Goal: Check status: Check status

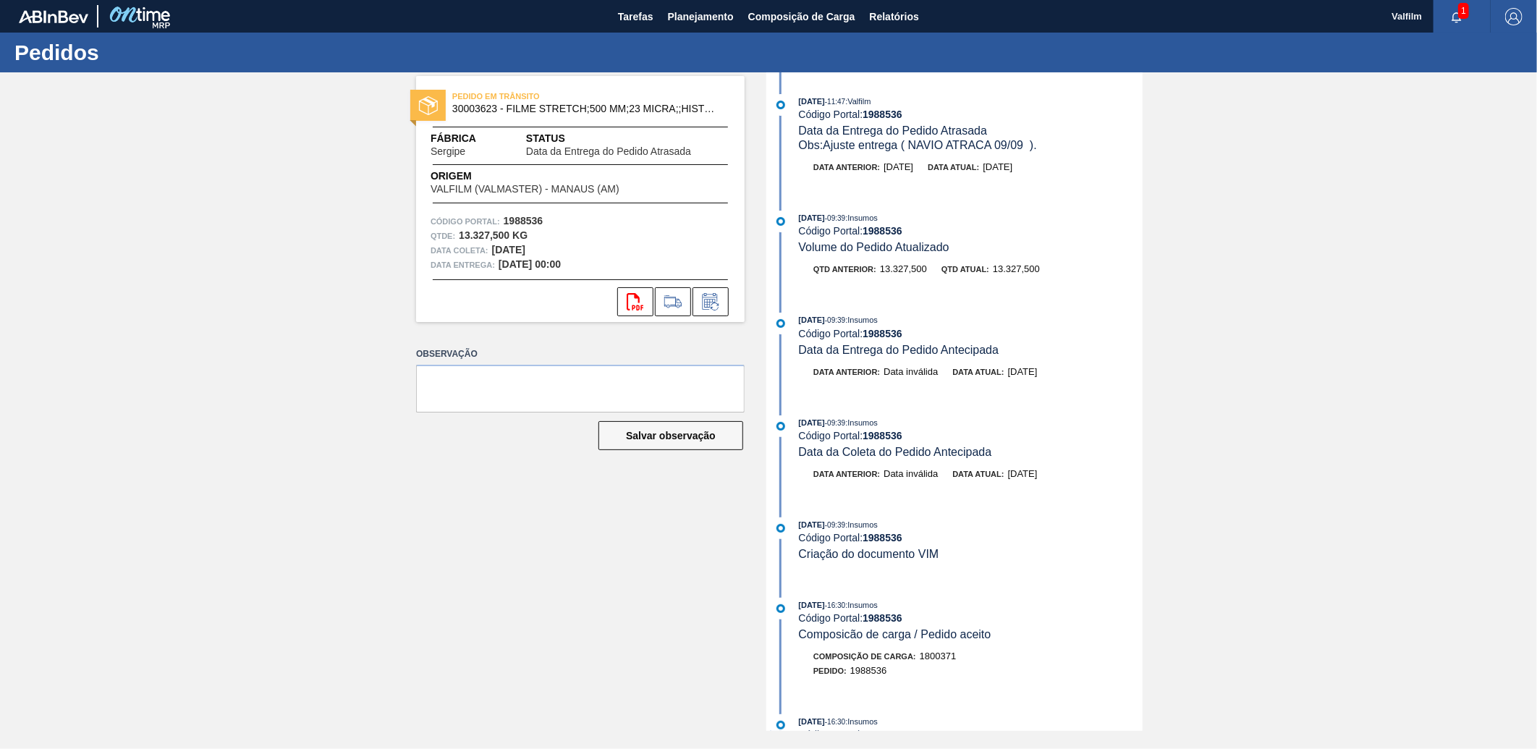
click at [1324, 472] on div "PEDIDO EM TRÂNSITO 30003623 - FILME STRETCH;500 MM;23 MICRA;;HISTRETCH Fábrica …" at bounding box center [768, 401] width 1537 height 658
click at [645, 20] on span "Tarefas" at bounding box center [635, 16] width 35 height 17
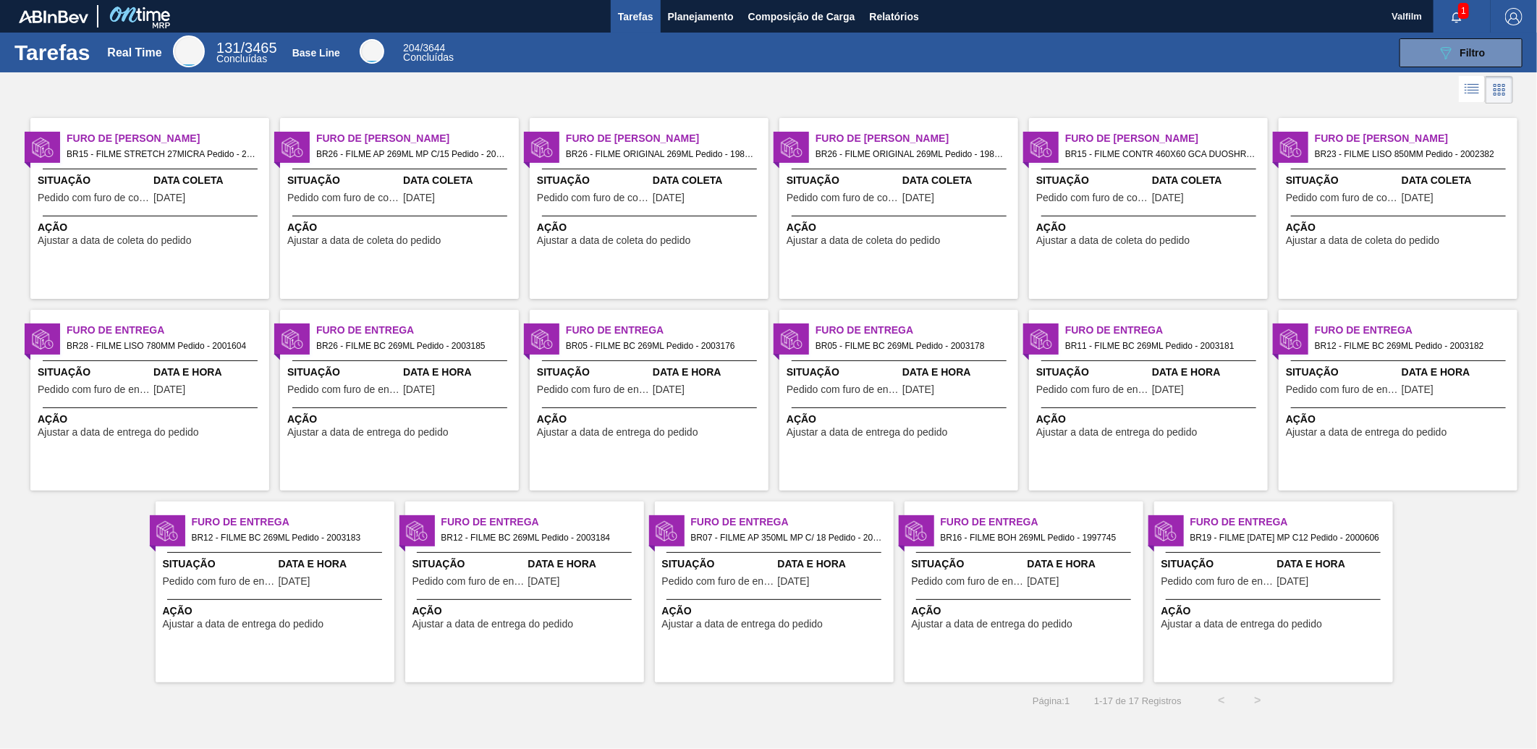
click at [470, 234] on span "Ação" at bounding box center [401, 227] width 228 height 15
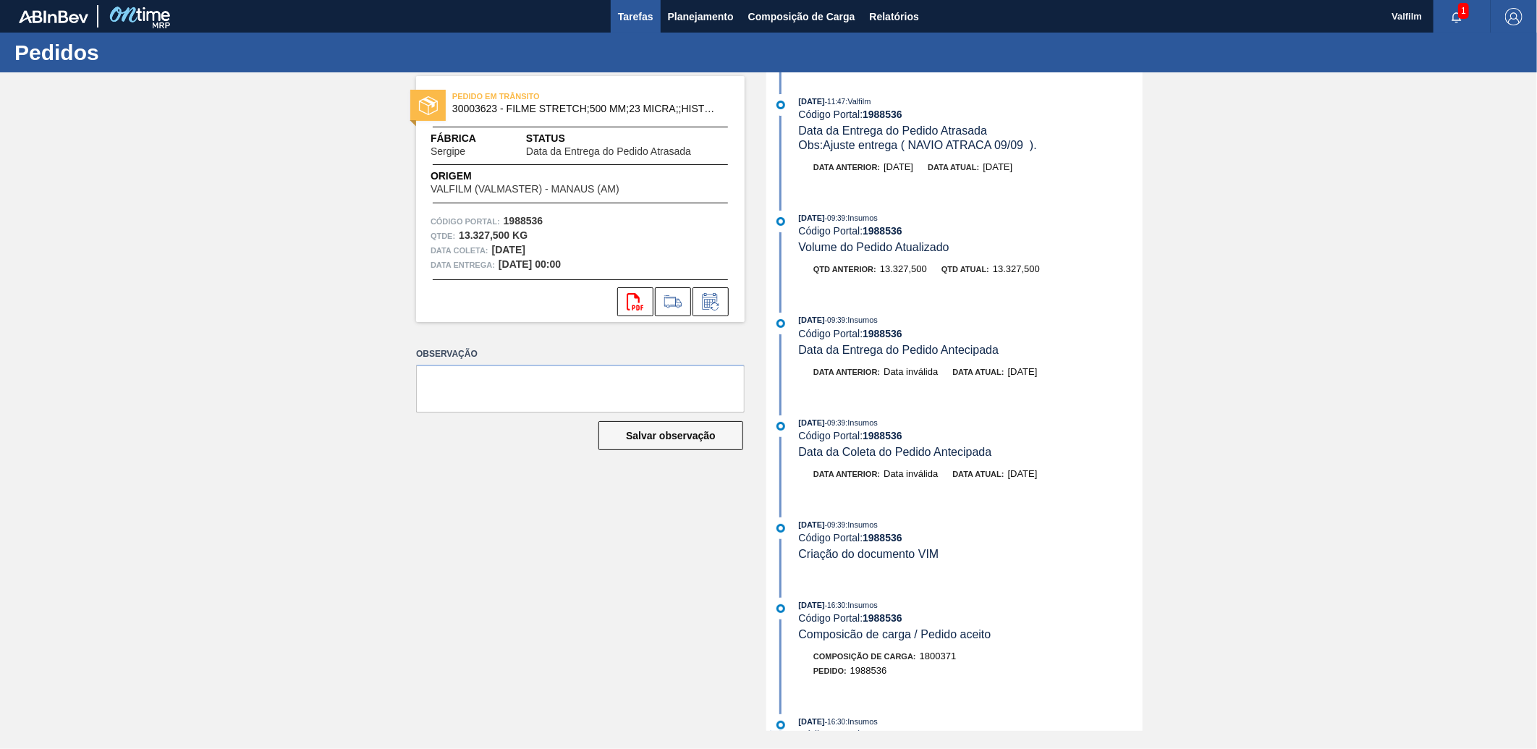
click at [618, 16] on span "Tarefas" at bounding box center [635, 16] width 35 height 17
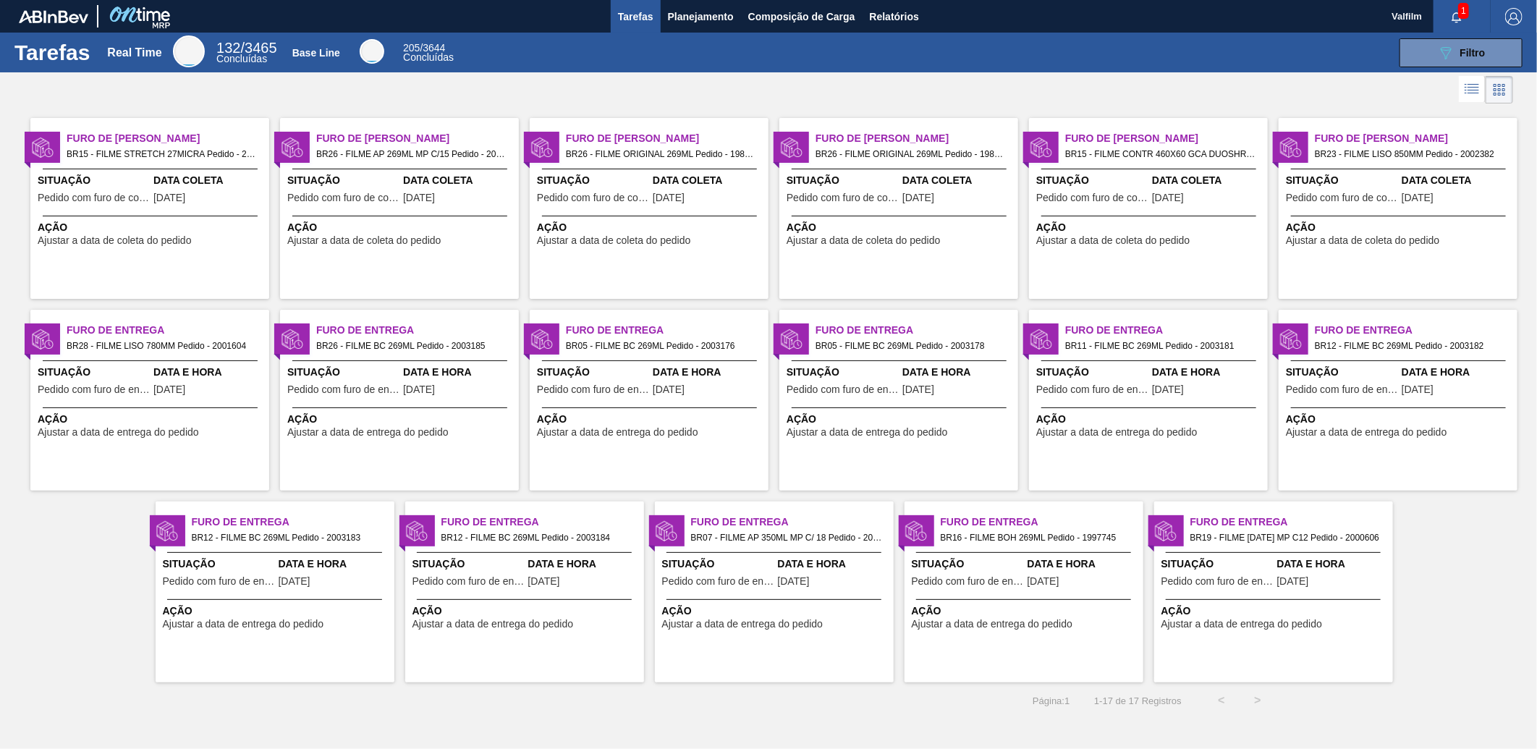
click at [247, 154] on span "BR15 - FILME STRETCH 27MICRA Pedido - 2001733" at bounding box center [162, 154] width 191 height 16
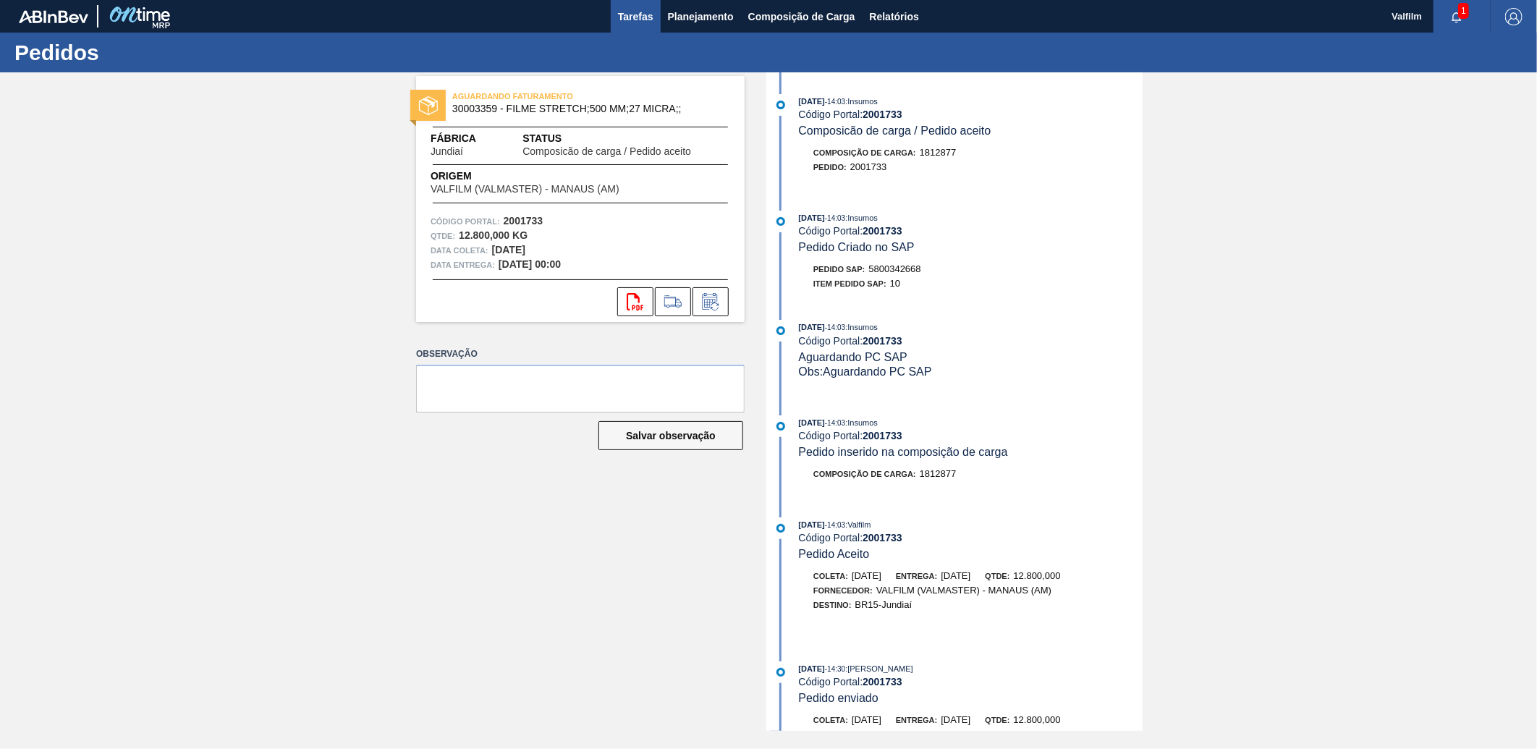
drag, startPoint x: 611, startPoint y: 6, endPoint x: 623, endPoint y: 14, distance: 15.1
click at [619, 9] on div "Tarefas Planejamento Composição de Carga Relatórios" at bounding box center [768, 16] width 1537 height 33
click at [623, 15] on span "Tarefas" at bounding box center [635, 16] width 35 height 17
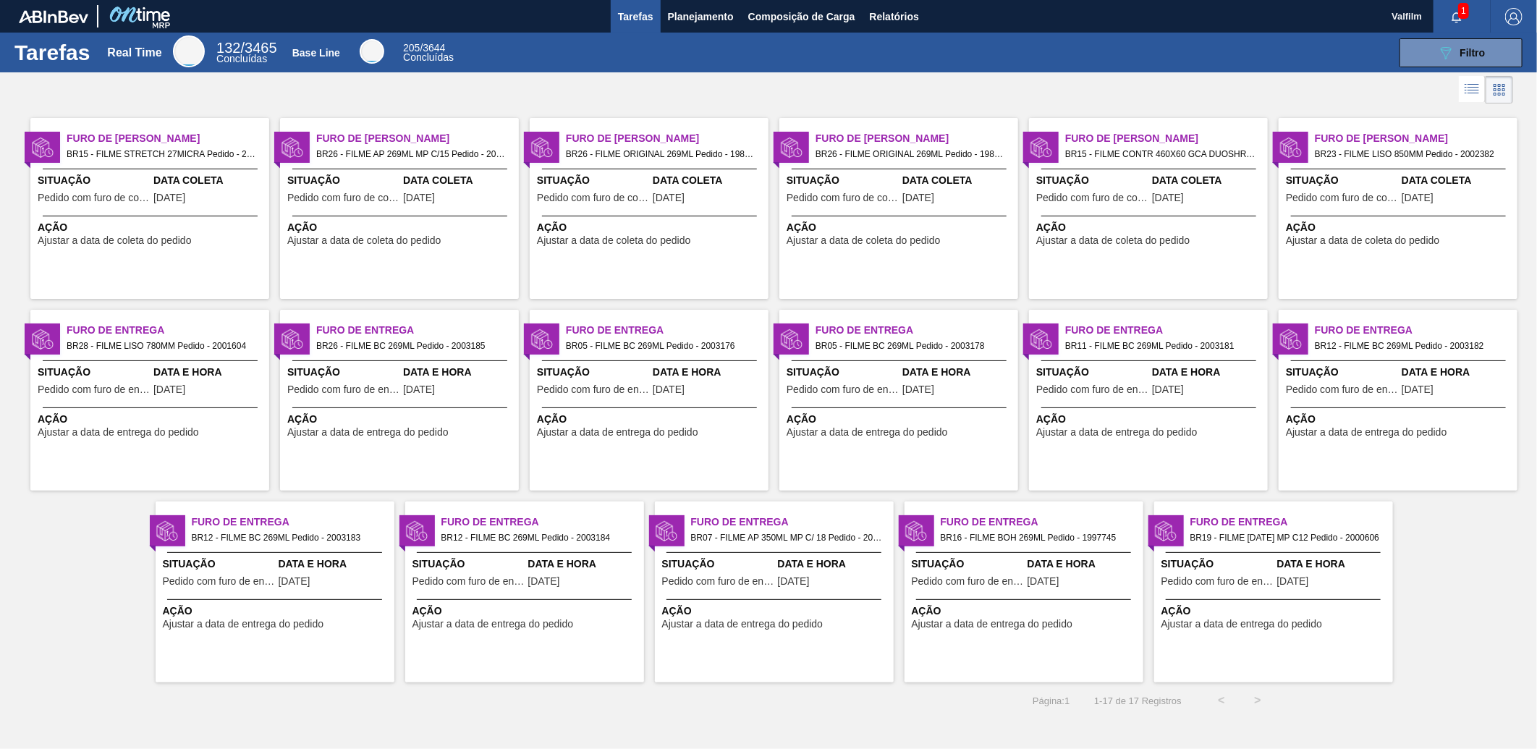
click at [391, 152] on span "BR26 - FILME AP 269ML MP C/15 Pedido - 2017353" at bounding box center [411, 154] width 191 height 16
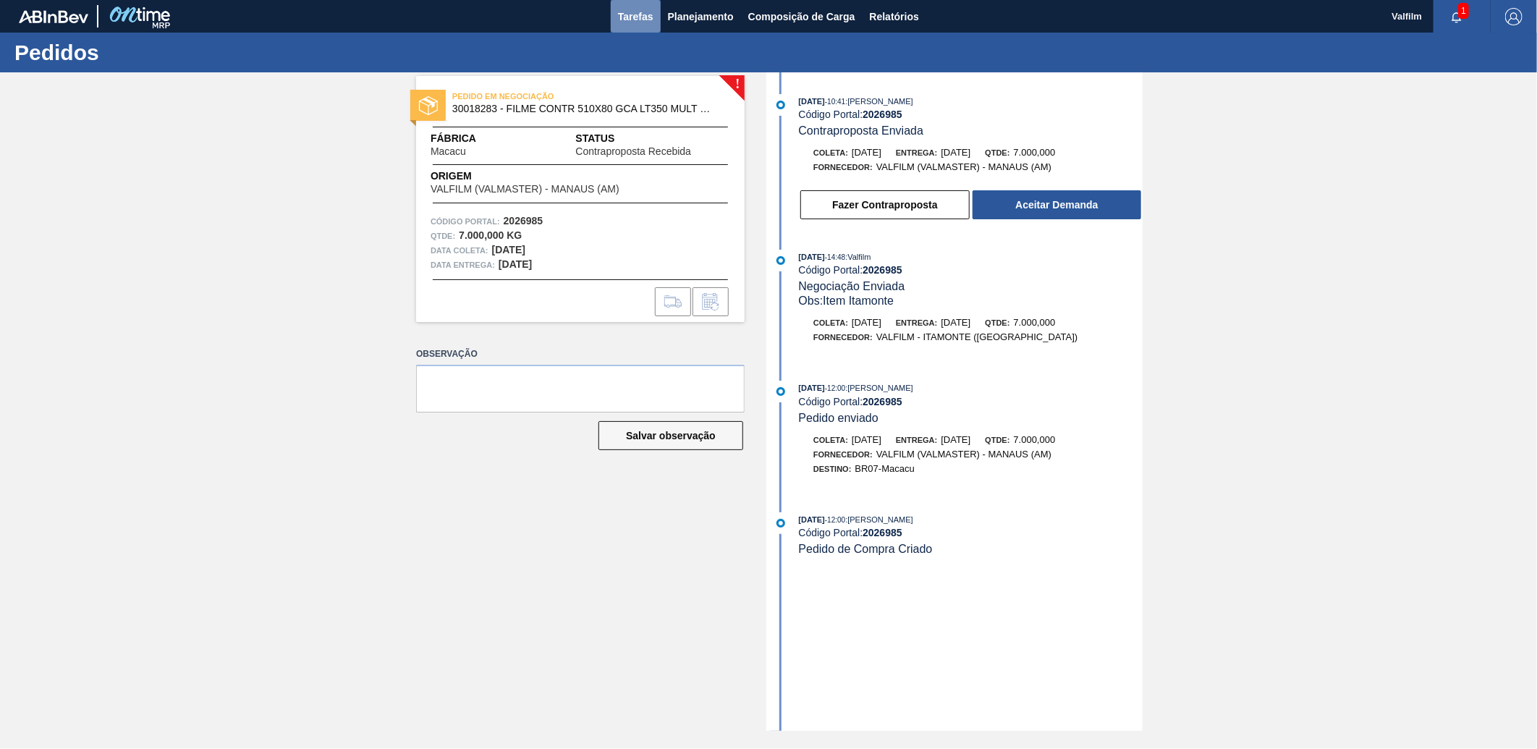
click at [633, 15] on span "Tarefas" at bounding box center [635, 16] width 35 height 17
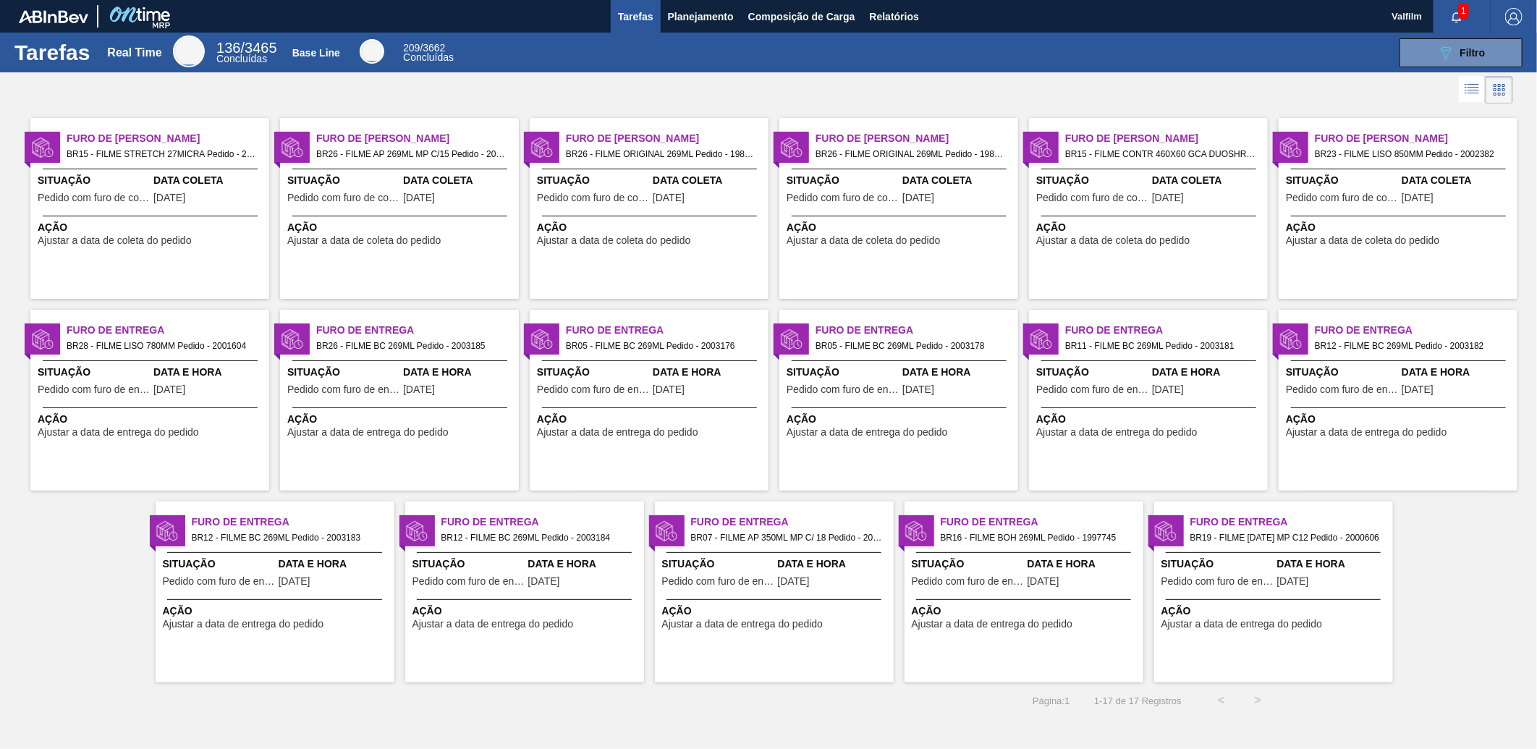
click at [1463, 8] on span "1" at bounding box center [1463, 11] width 11 height 16
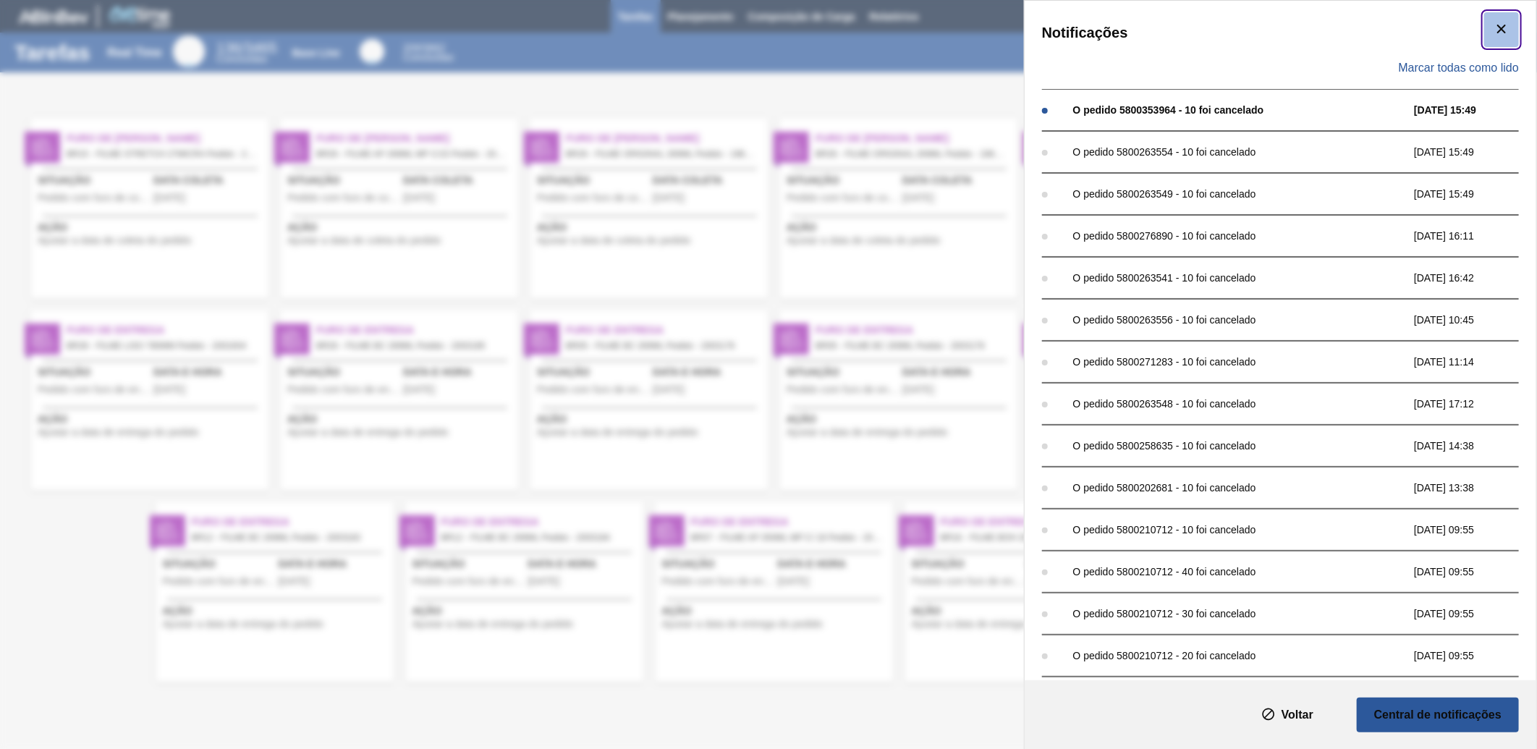
click at [1503, 27] on icon "botão de ícone" at bounding box center [1501, 28] width 17 height 17
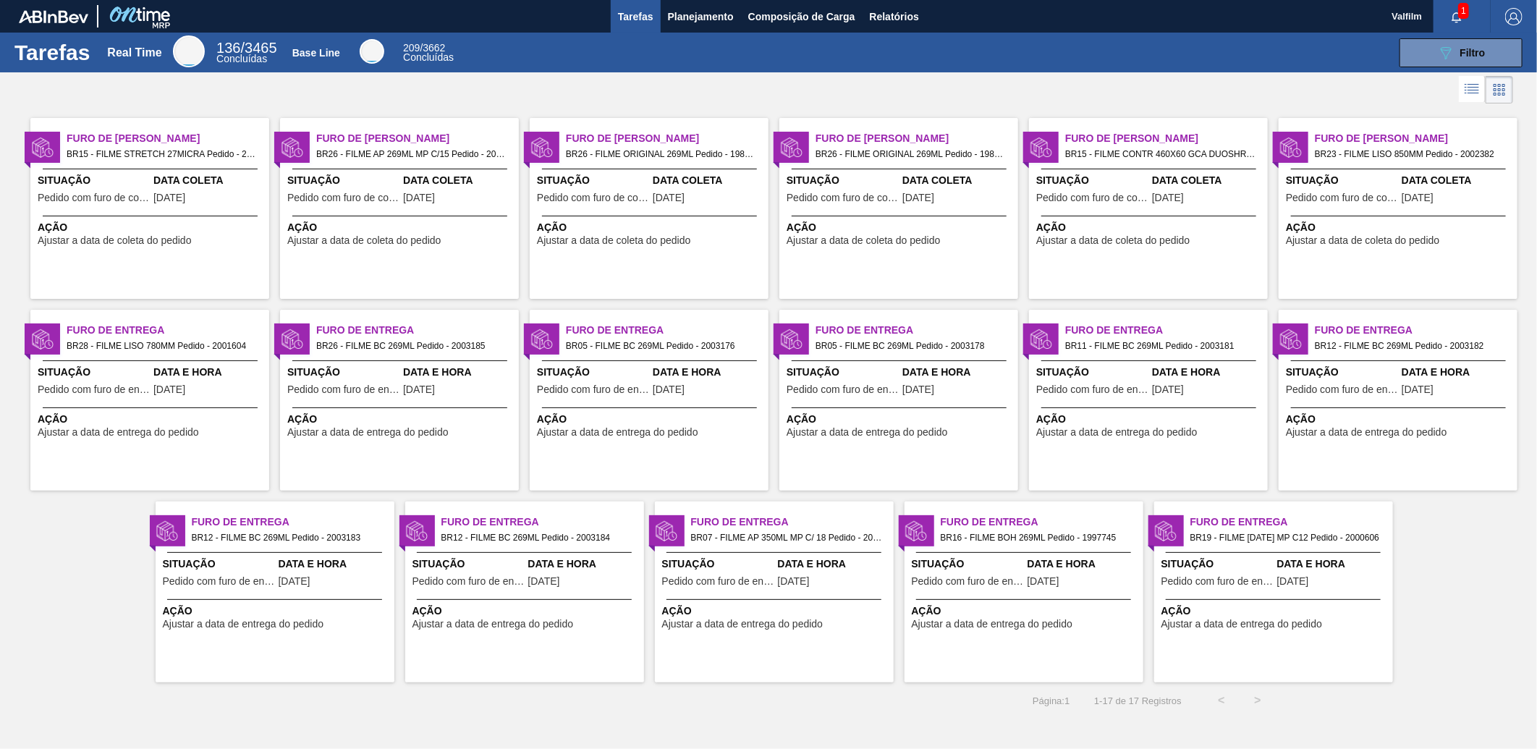
click at [341, 682] on div "Página : 1 1 - 17 de 17 Registros < >" at bounding box center [638, 700] width 1276 height 36
